Goal: Transaction & Acquisition: Purchase product/service

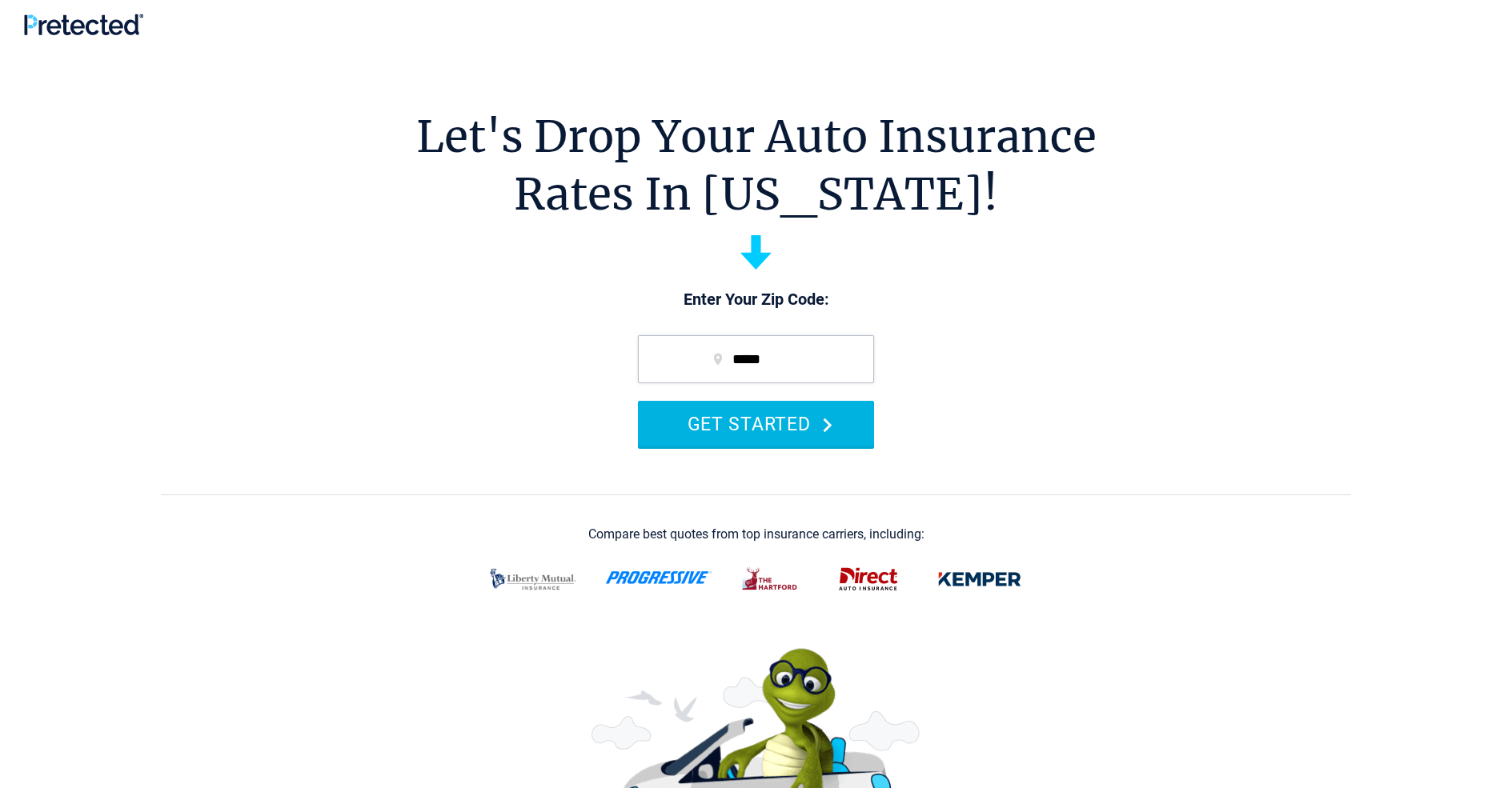
click at [756, 423] on button "GET STARTED" at bounding box center [756, 423] width 236 height 45
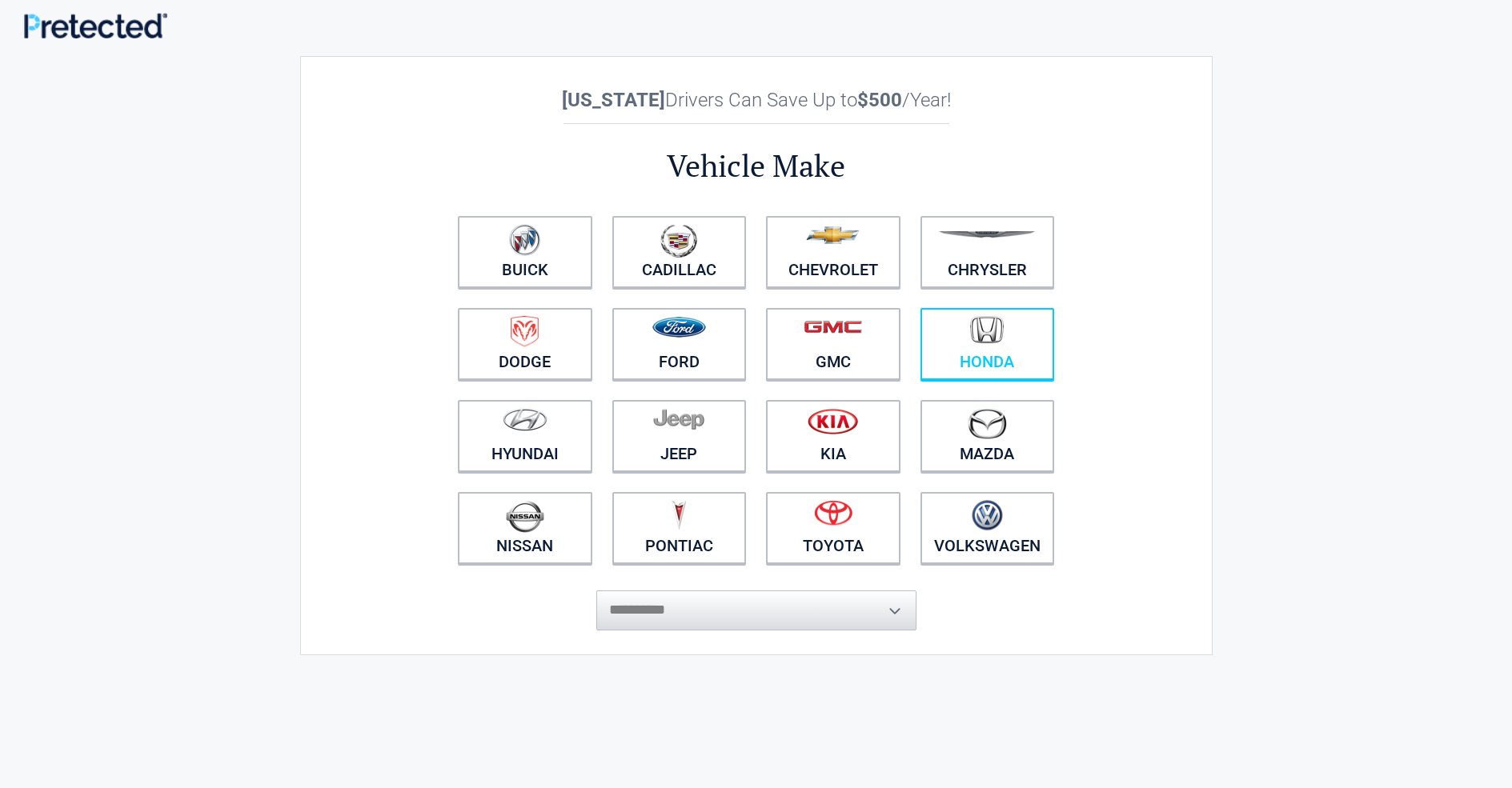
click at [986, 344] on img at bounding box center [986, 330] width 34 height 28
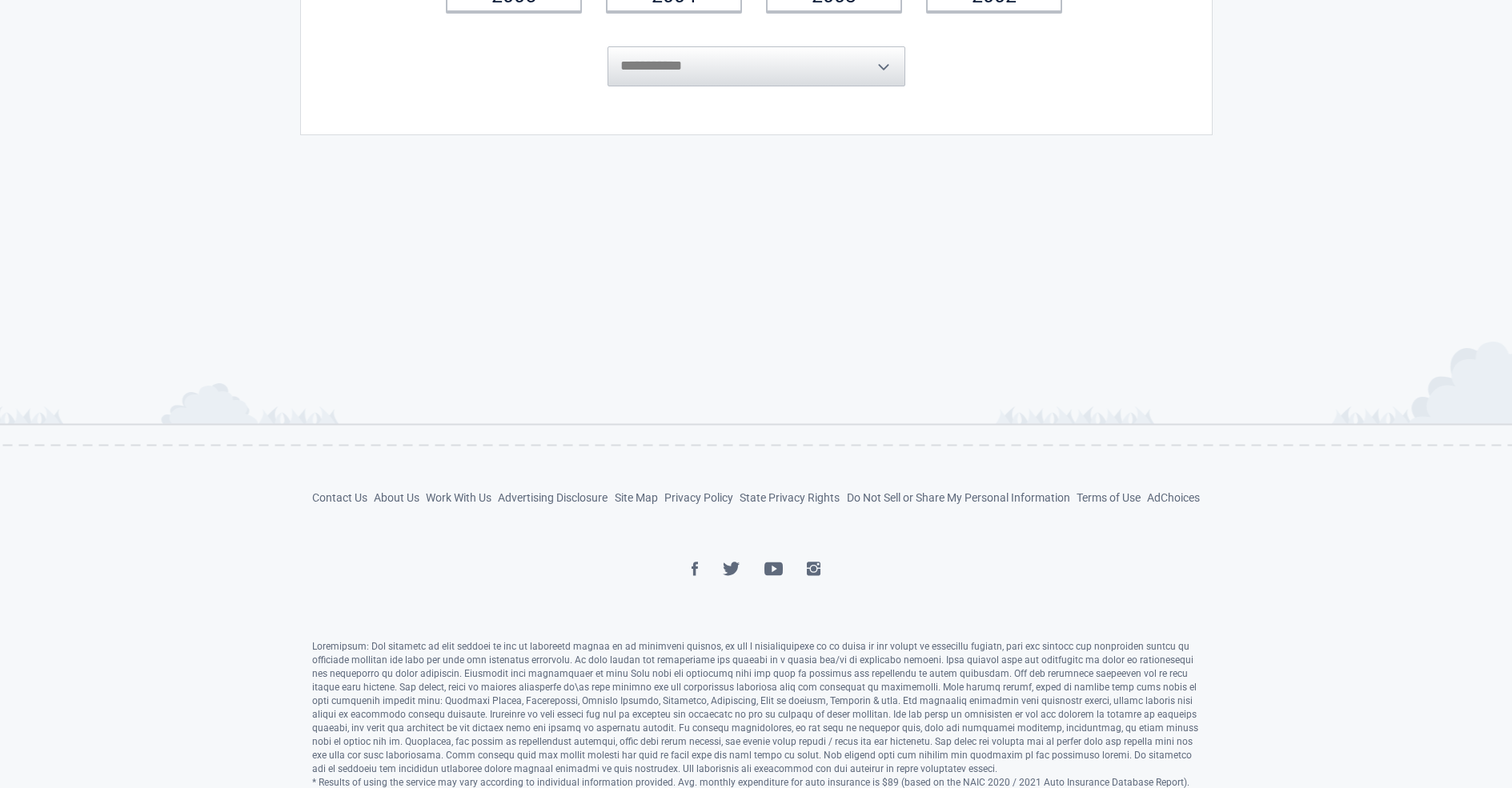
scroll to position [496, 0]
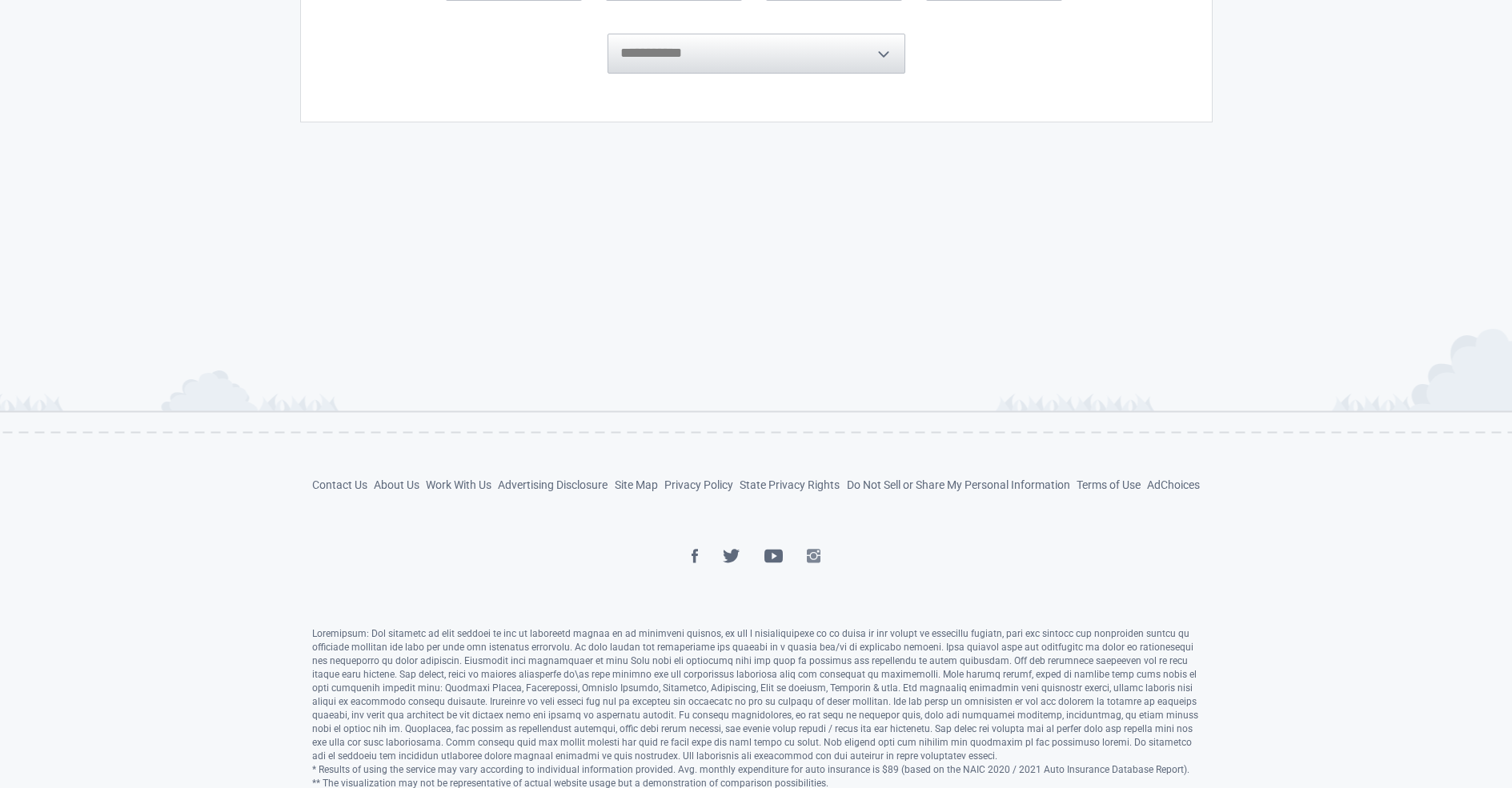
click at [813, 554] on img at bounding box center [813, 555] width 13 height 14
